Goal: Information Seeking & Learning: Find contact information

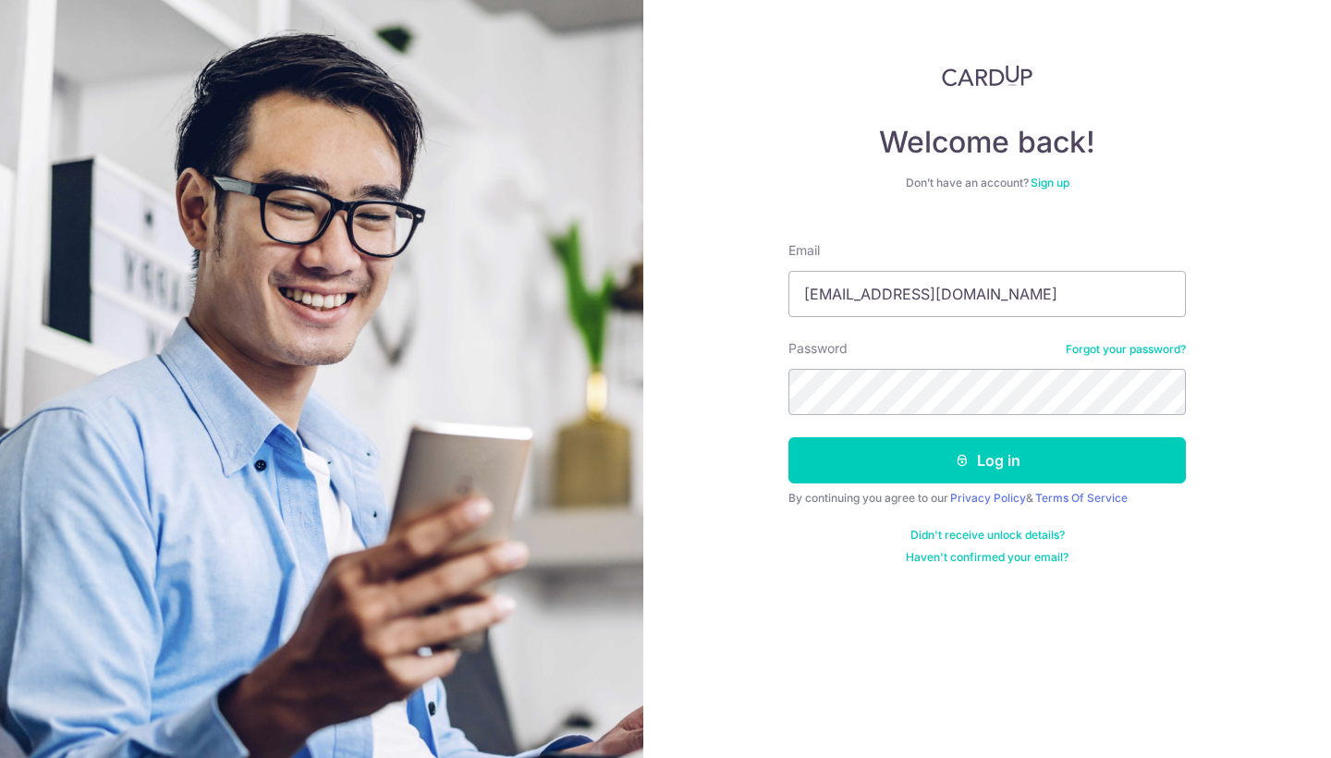
type input "[EMAIL_ADDRESS][DOMAIN_NAME]"
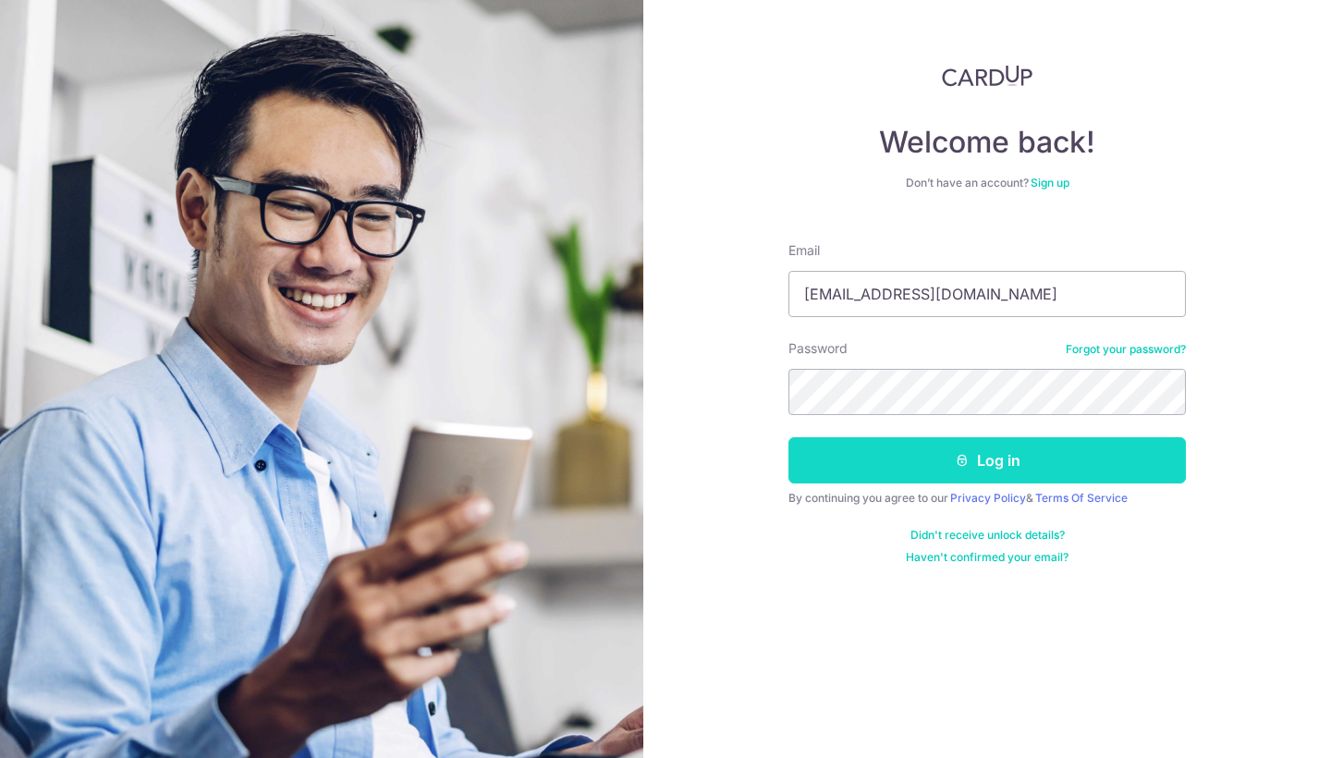
click at [984, 451] on button "Log in" at bounding box center [987, 460] width 397 height 46
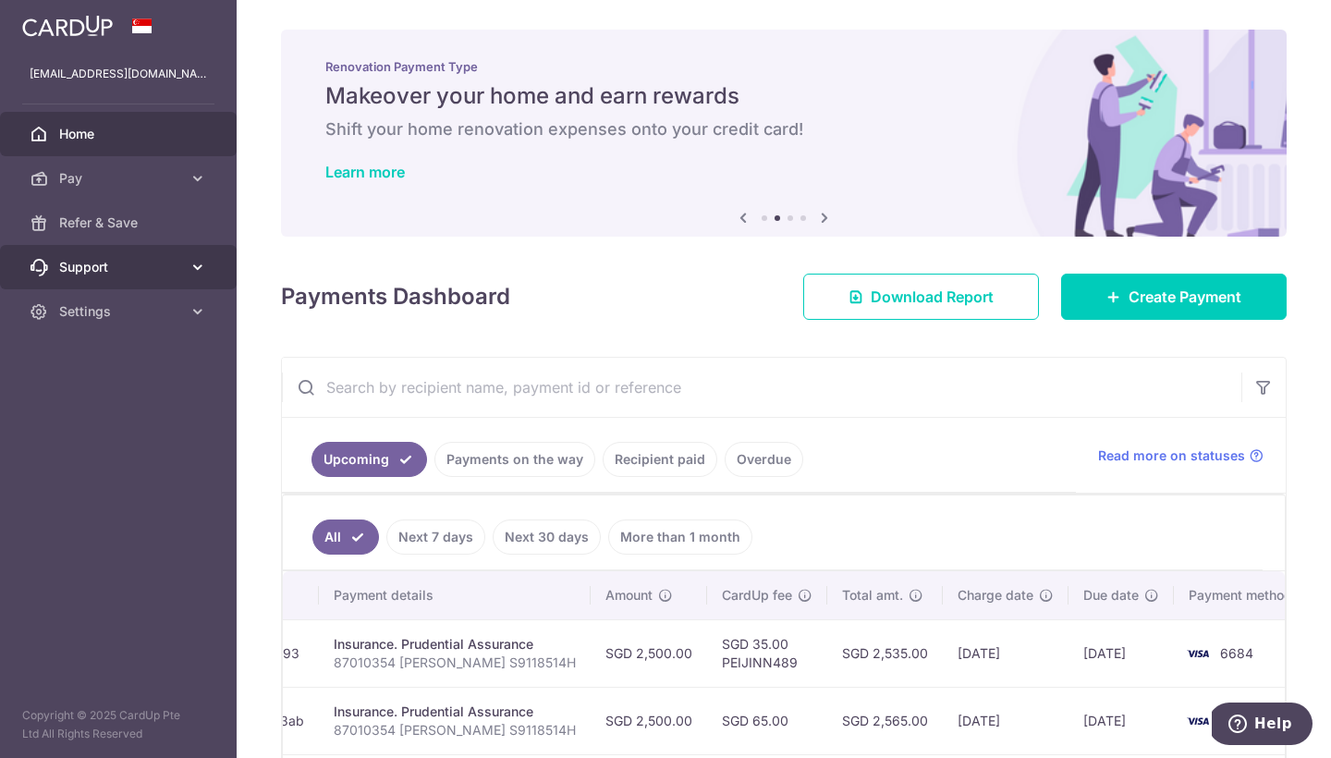
click at [154, 268] on span "Support" at bounding box center [120, 267] width 122 height 18
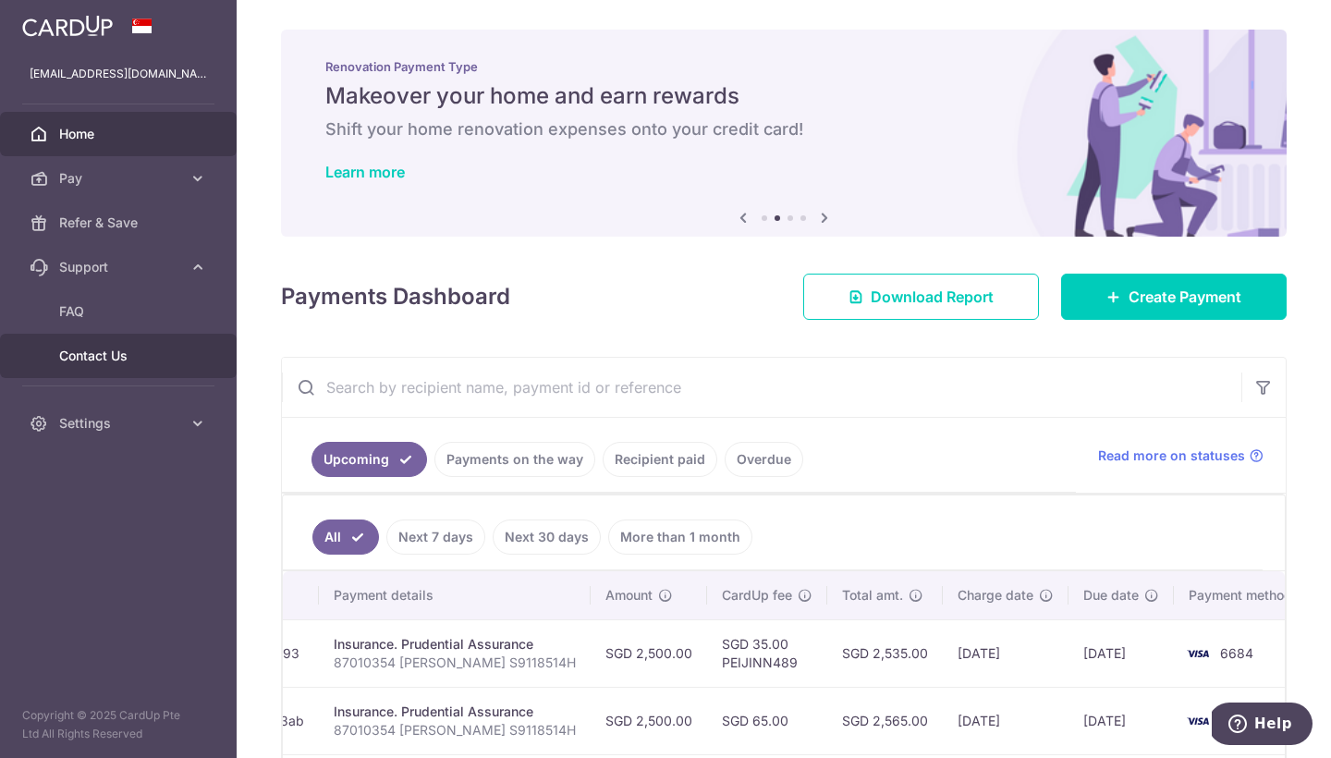
click at [124, 366] on link "Contact Us" at bounding box center [118, 356] width 237 height 44
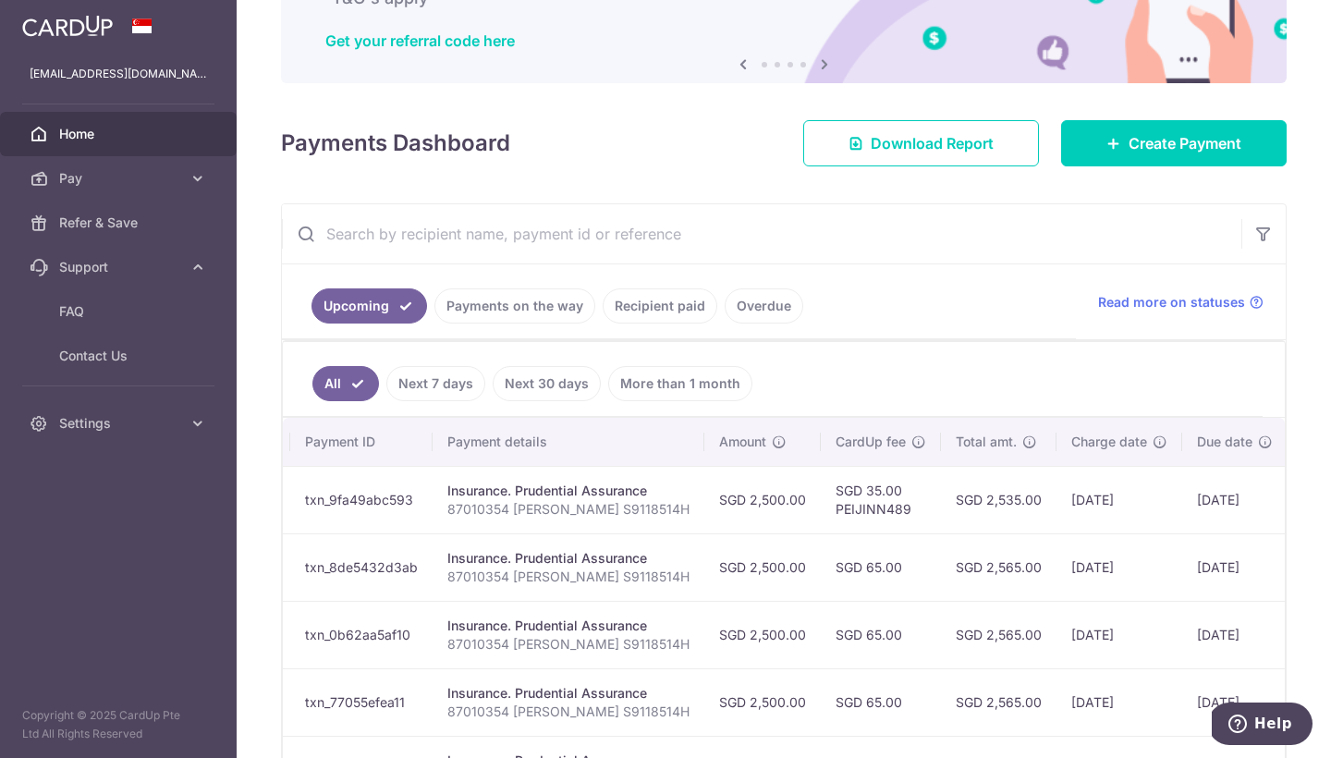
scroll to position [0, 220]
